Goal: Check status: Check status

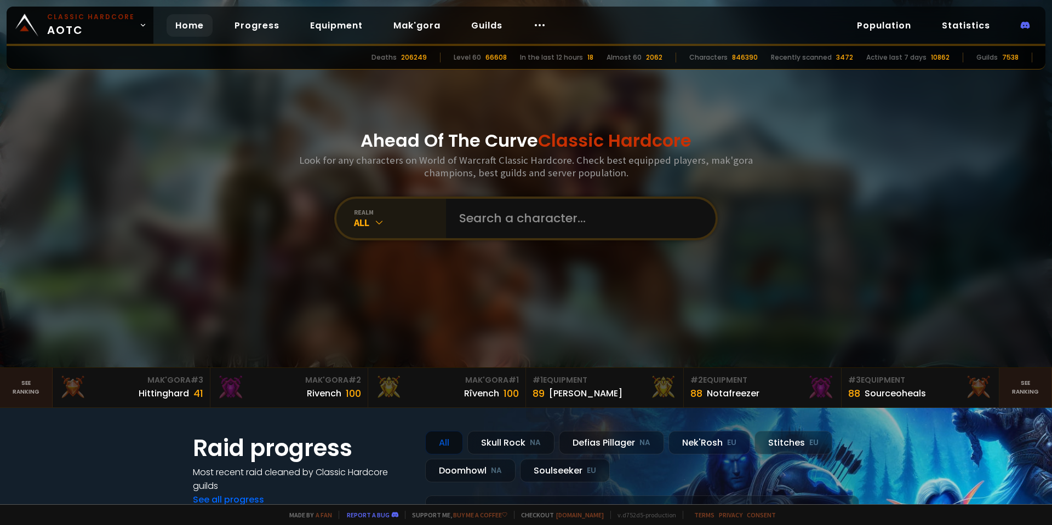
click at [374, 217] on icon at bounding box center [379, 222] width 11 height 11
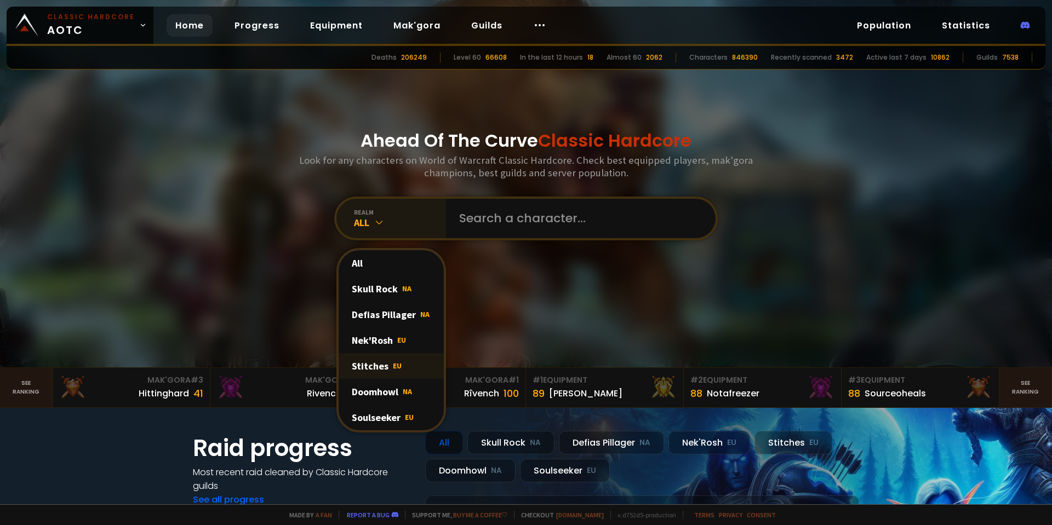
click at [381, 370] on div "Stitches EU" at bounding box center [390, 366] width 105 height 26
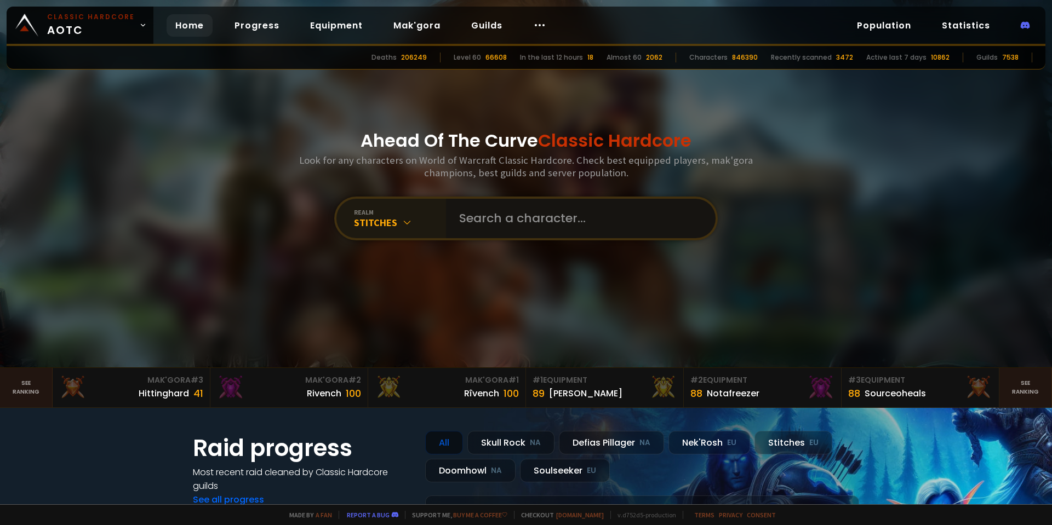
click at [497, 220] on input "text" at bounding box center [577, 218] width 250 height 39
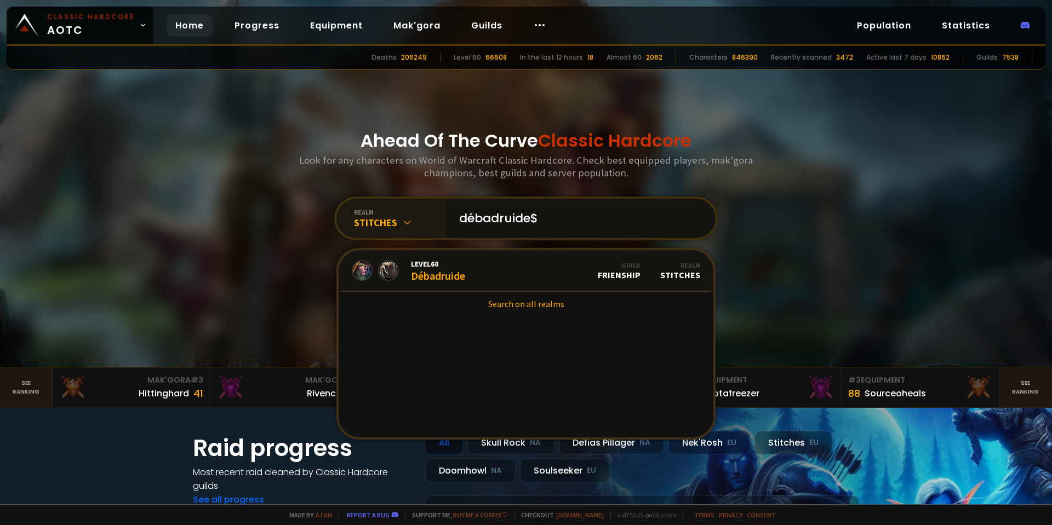
type input "débadruide"
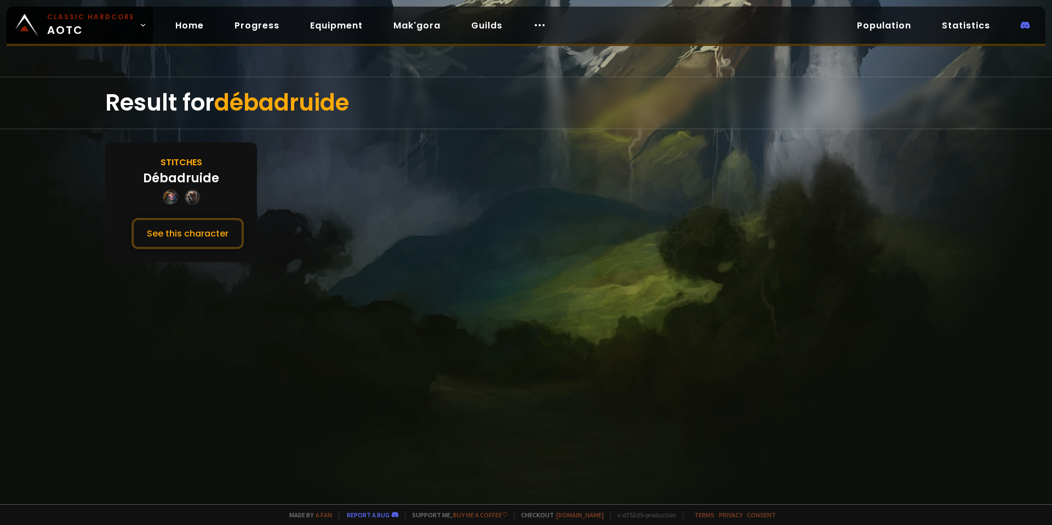
click at [171, 185] on div "Débadruide" at bounding box center [181, 178] width 76 height 18
click at [178, 230] on button "See this character" at bounding box center [187, 233] width 112 height 31
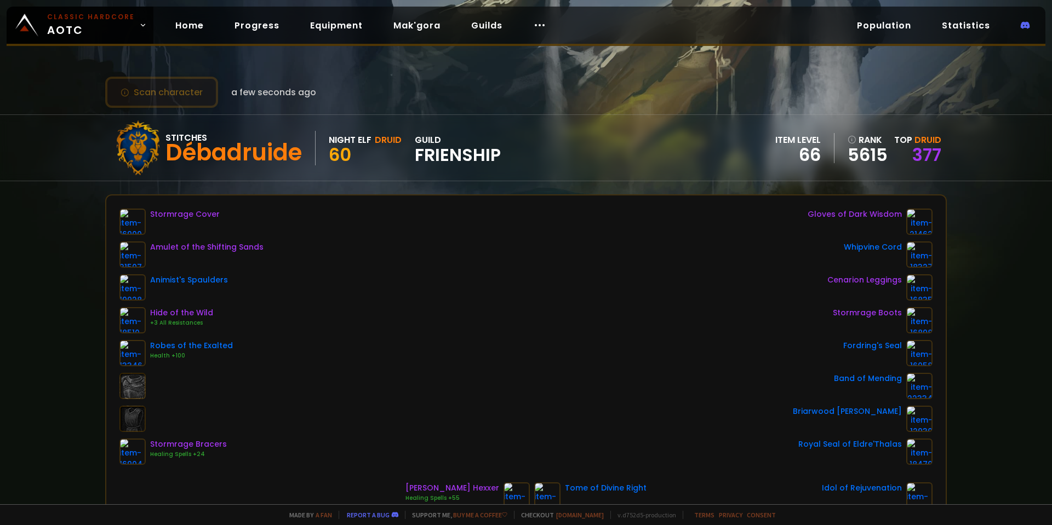
click at [194, 91] on button "Scan character" at bounding box center [161, 92] width 113 height 31
click at [204, 94] on button "Scan character" at bounding box center [161, 92] width 113 height 31
click at [204, 97] on button "Scan character" at bounding box center [161, 92] width 113 height 31
click at [203, 100] on button "Scan character" at bounding box center [161, 92] width 113 height 31
click at [203, 101] on button "Scan character" at bounding box center [161, 92] width 113 height 31
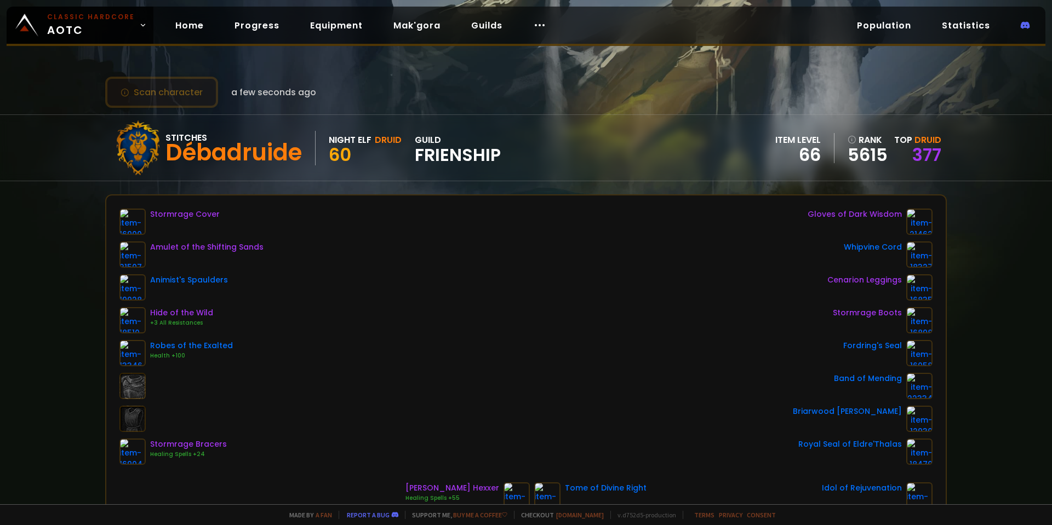
click at [203, 101] on button "Scan character" at bounding box center [161, 92] width 113 height 31
